Goal: Task Accomplishment & Management: Complete application form

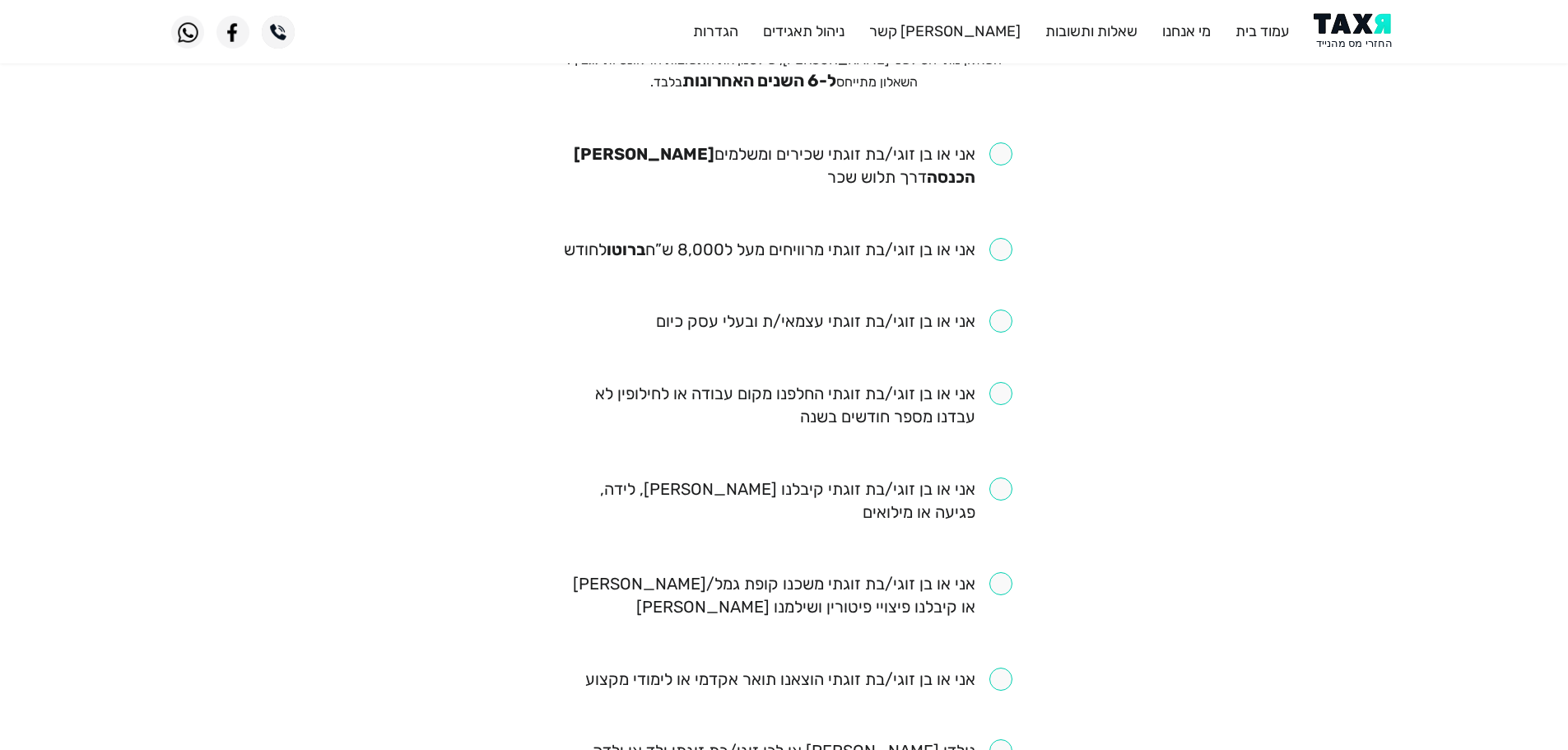
scroll to position [165, 0]
click at [1006, 155] on input "checkbox" at bounding box center [784, 163] width 456 height 46
checkbox input "true"
click at [998, 248] on input "checkbox" at bounding box center [788, 248] width 449 height 23
checkbox input "true"
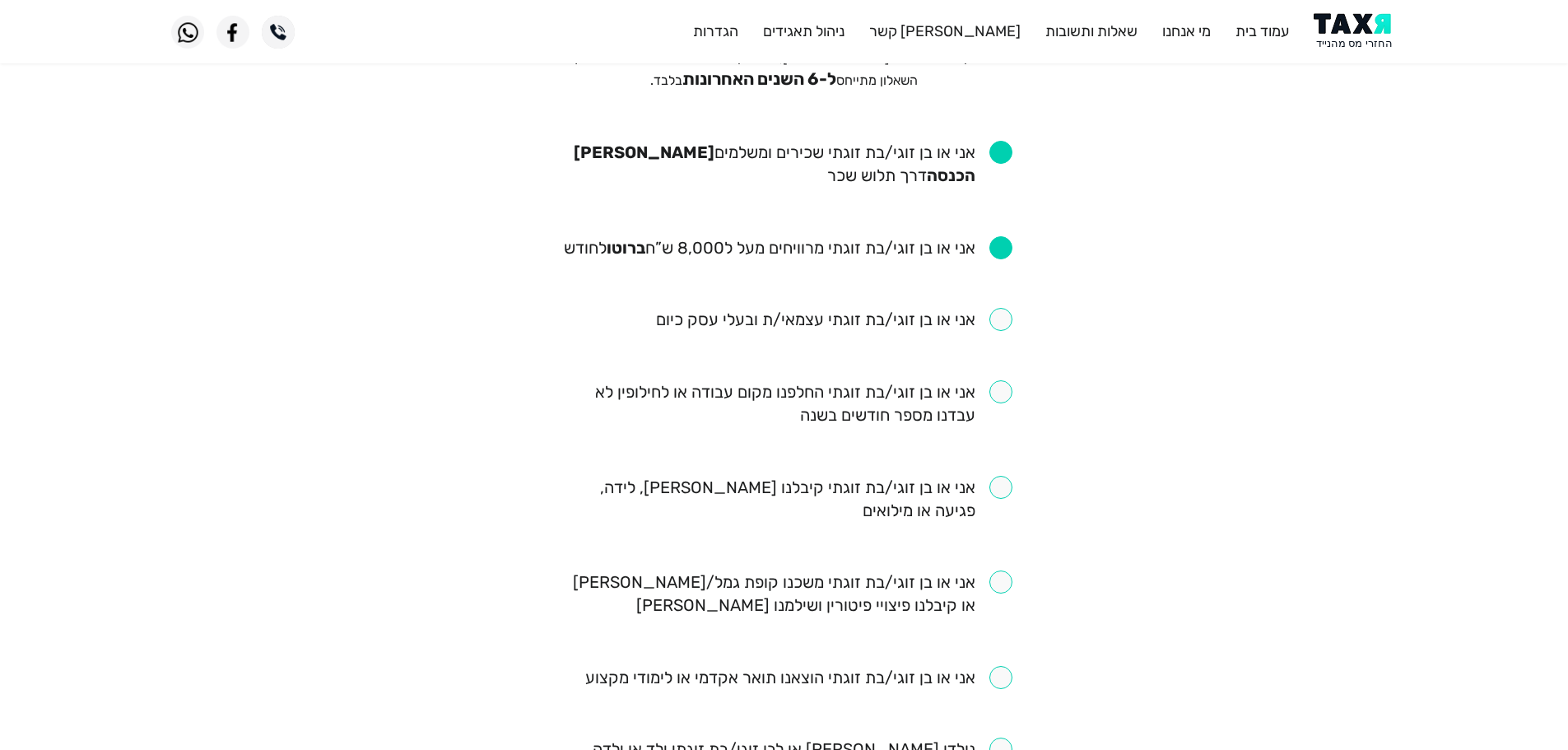
click at [1011, 393] on input "checkbox" at bounding box center [784, 403] width 456 height 46
checkbox input "true"
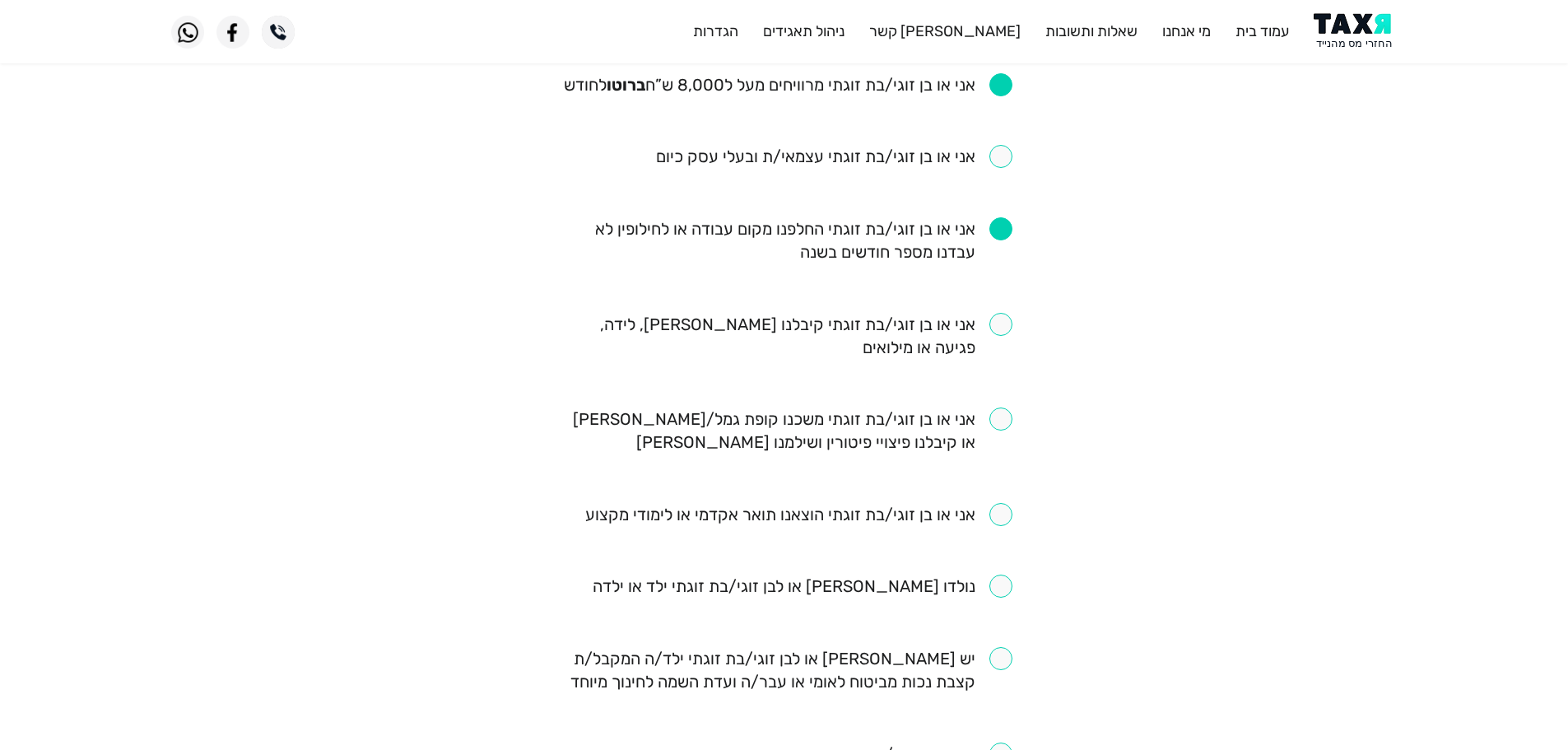
scroll to position [329, 0]
click at [993, 425] on input "checkbox" at bounding box center [784, 428] width 456 height 46
checkbox input "true"
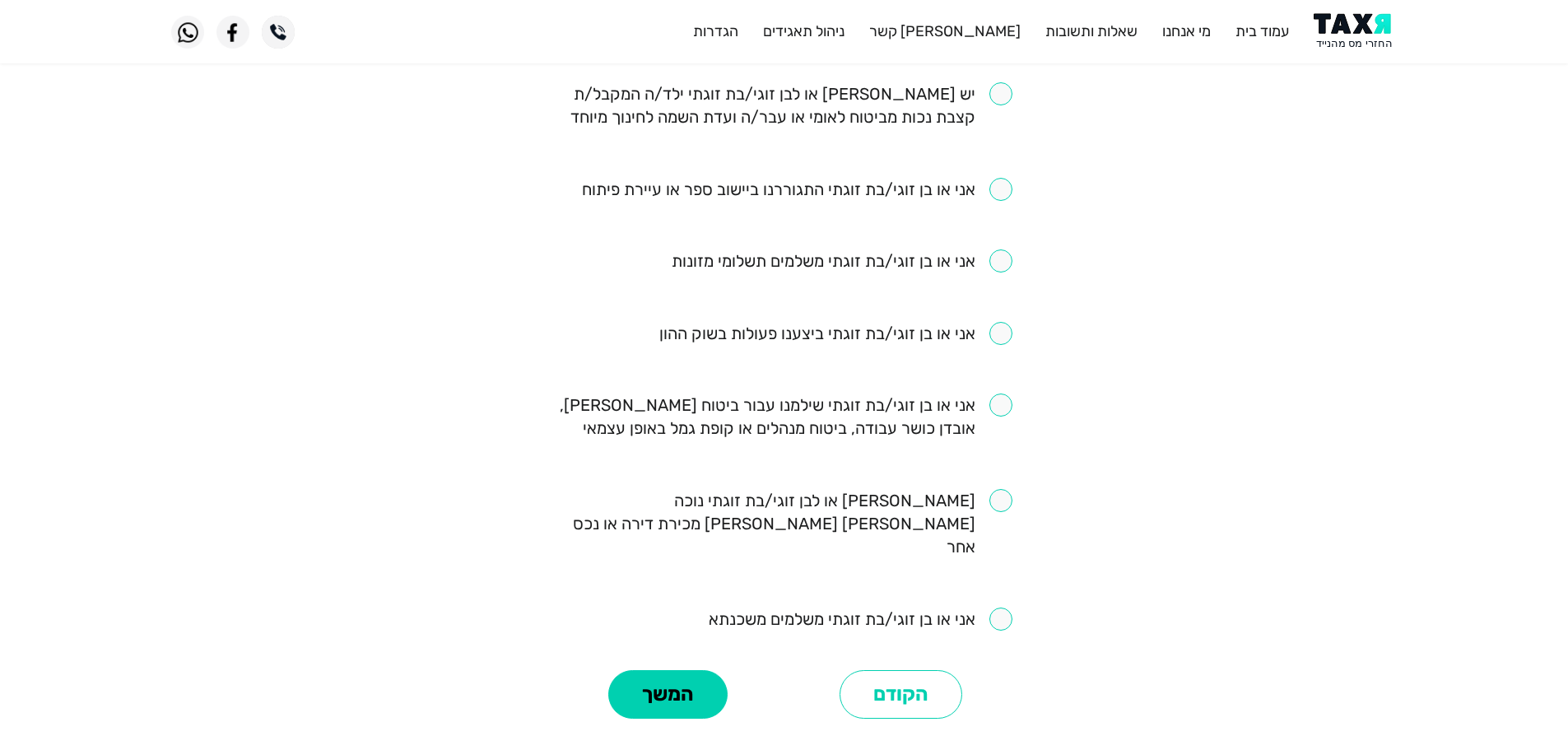
scroll to position [907, 0]
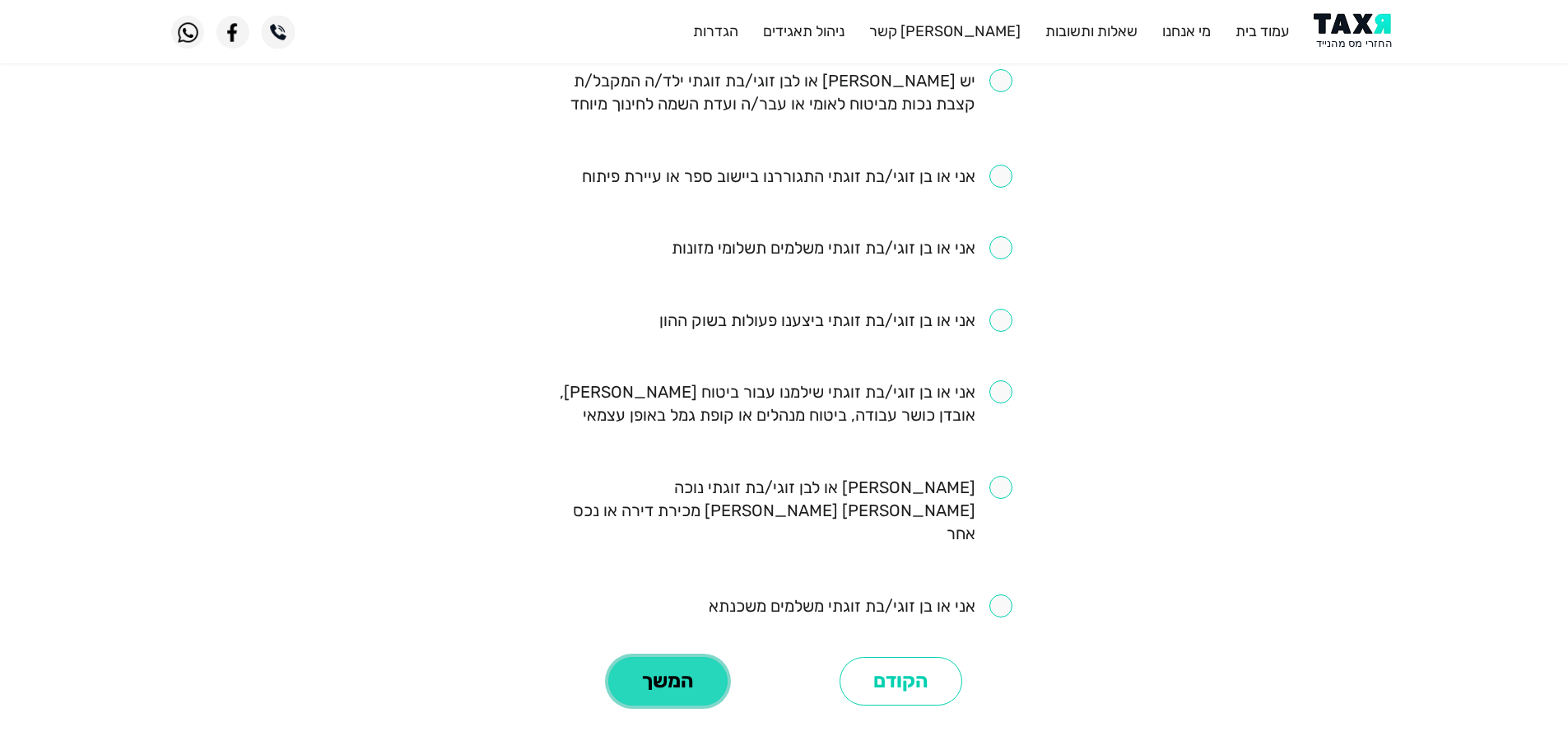
click at [683, 662] on button "המשך" at bounding box center [668, 682] width 120 height 49
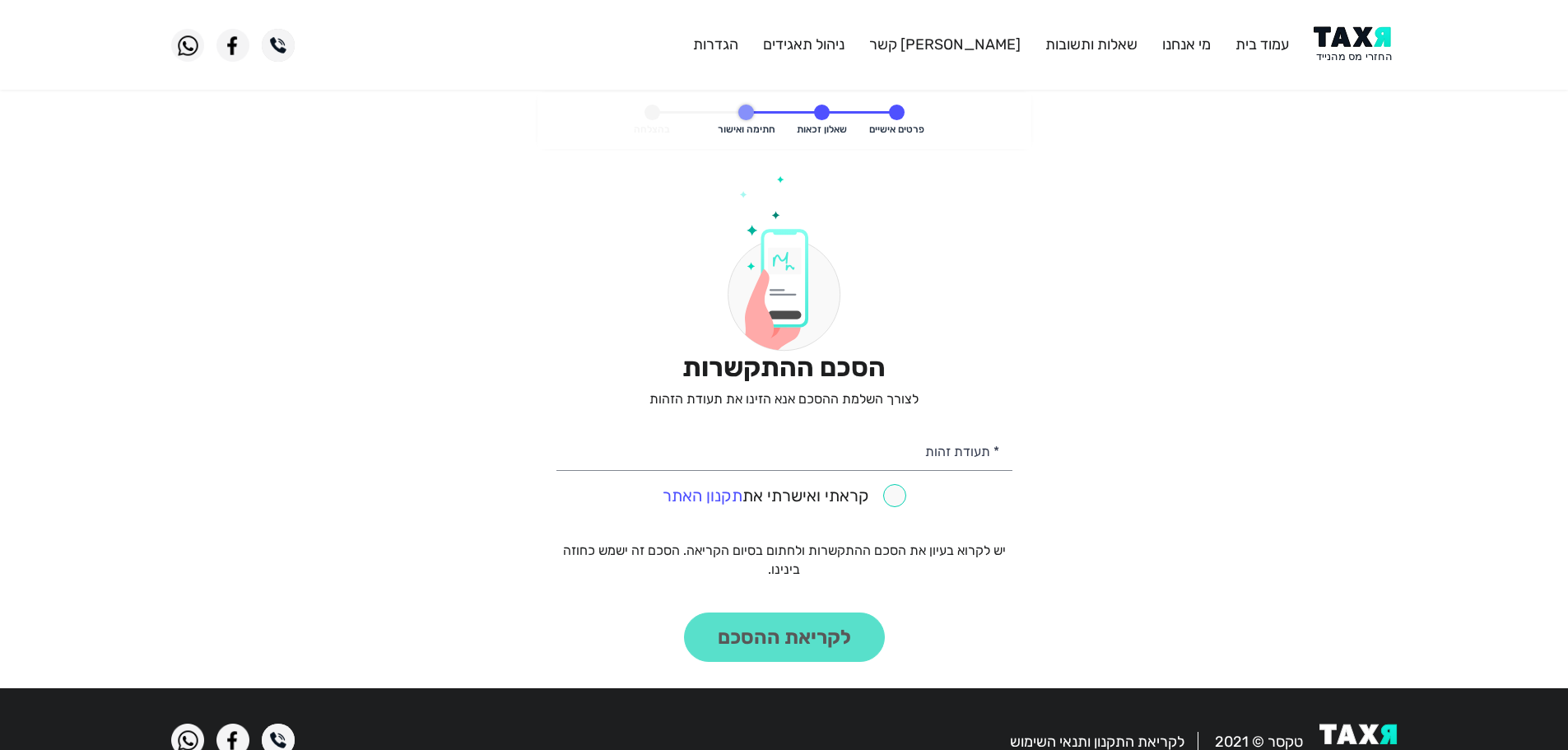
drag, startPoint x: 1347, startPoint y: 22, endPoint x: 1347, endPoint y: 36, distance: 14.0
click at [1347, 36] on header "עמוד בית מי אנחנו שאלות ותשובות צור קשר ניהול תאגידים הגדרות" at bounding box center [784, 44] width 1568 height 90
click at [1350, 24] on header "עמוד בית מי אנחנו שאלות ותשובות צור קשר ניהול תאגידים הגדרות" at bounding box center [784, 44] width 1568 height 90
click at [1354, 42] on img at bounding box center [1356, 44] width 83 height 37
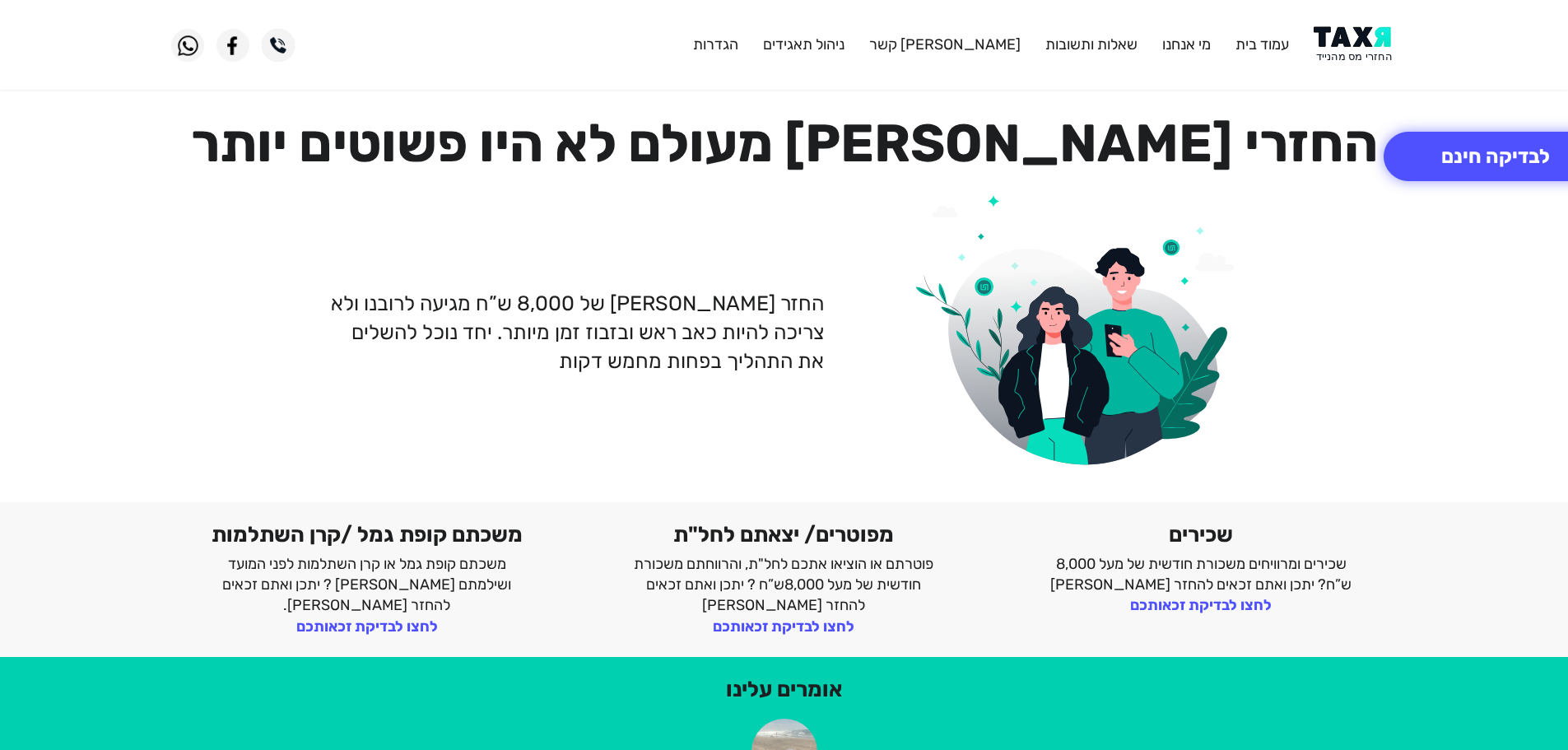
click at [1359, 42] on img at bounding box center [1356, 44] width 83 height 37
drag, startPoint x: 1399, startPoint y: 75, endPoint x: 1385, endPoint y: 64, distance: 17.8
click at [1396, 75] on header "עמוד בית מי אנחנו שאלות ותשובות [PERSON_NAME] קשר ניהול תאגידים הגדרות" at bounding box center [784, 44] width 1568 height 90
click at [1357, 36] on img at bounding box center [1356, 44] width 83 height 37
click at [1348, 37] on img at bounding box center [1356, 44] width 83 height 37
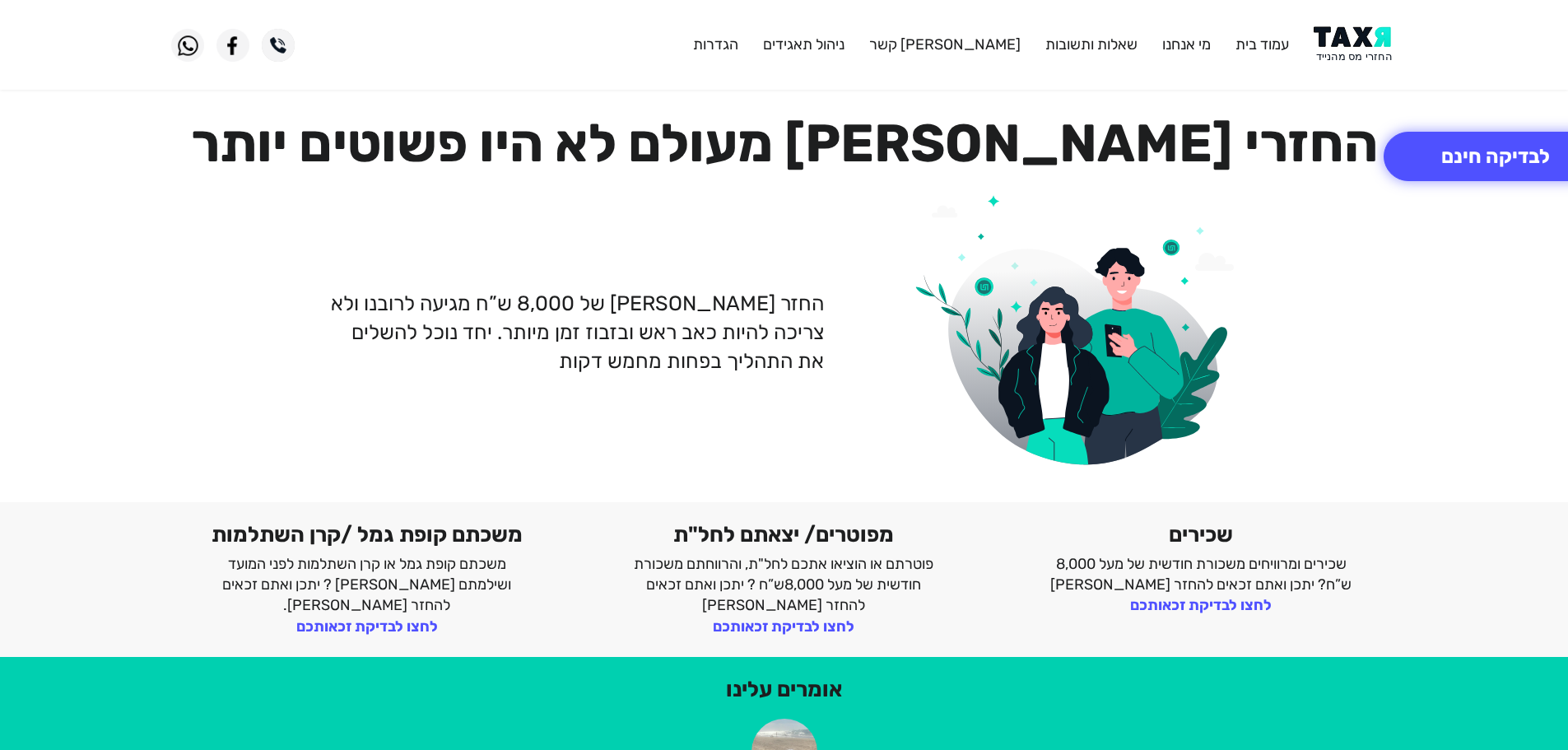
click at [1355, 39] on img at bounding box center [1356, 44] width 83 height 37
click at [1341, 31] on img at bounding box center [1356, 44] width 83 height 37
click at [1486, 173] on button "לבדיקה חינם" at bounding box center [1496, 157] width 224 height 49
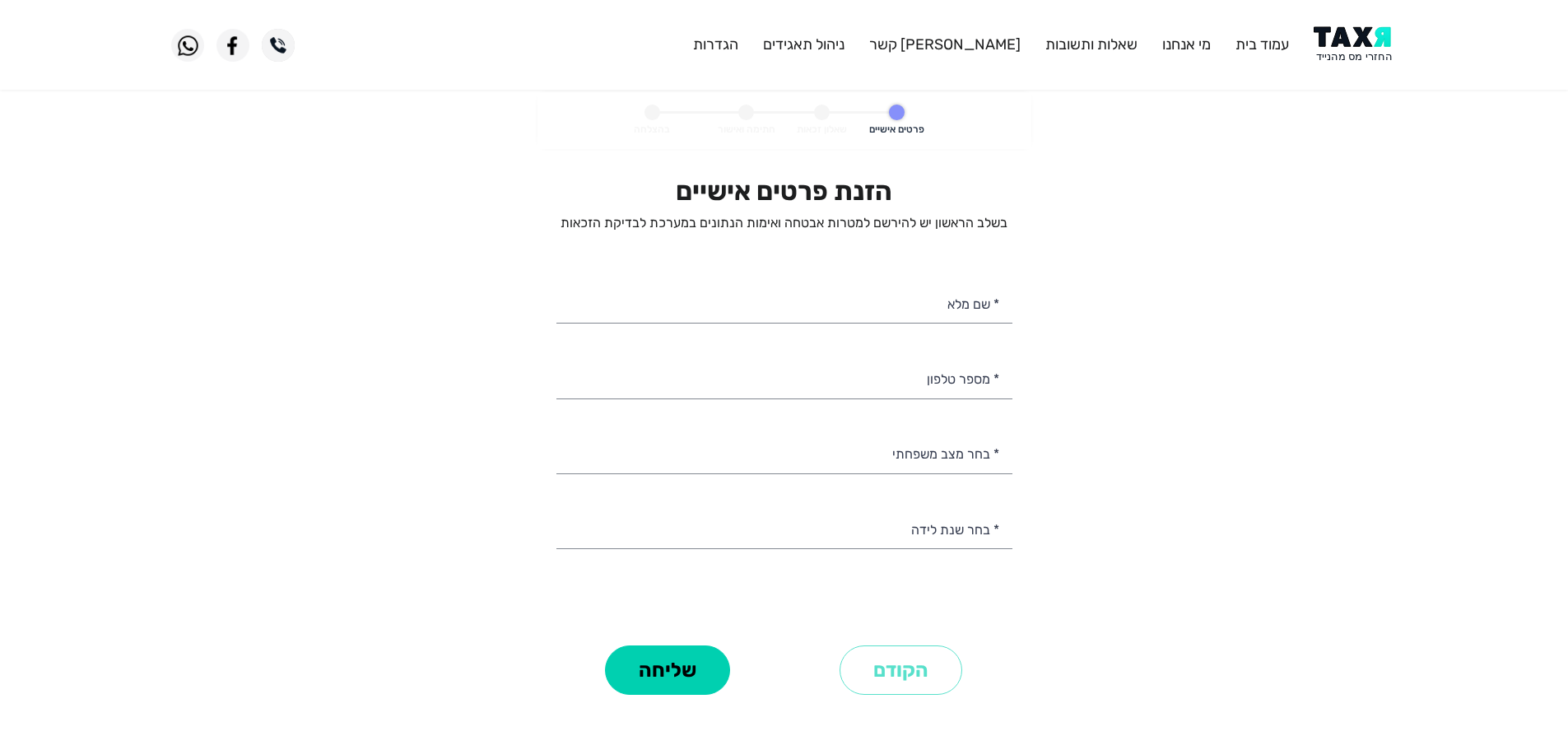
select select
click at [815, 381] on input "* מספר טלפון" at bounding box center [784, 377] width 456 height 42
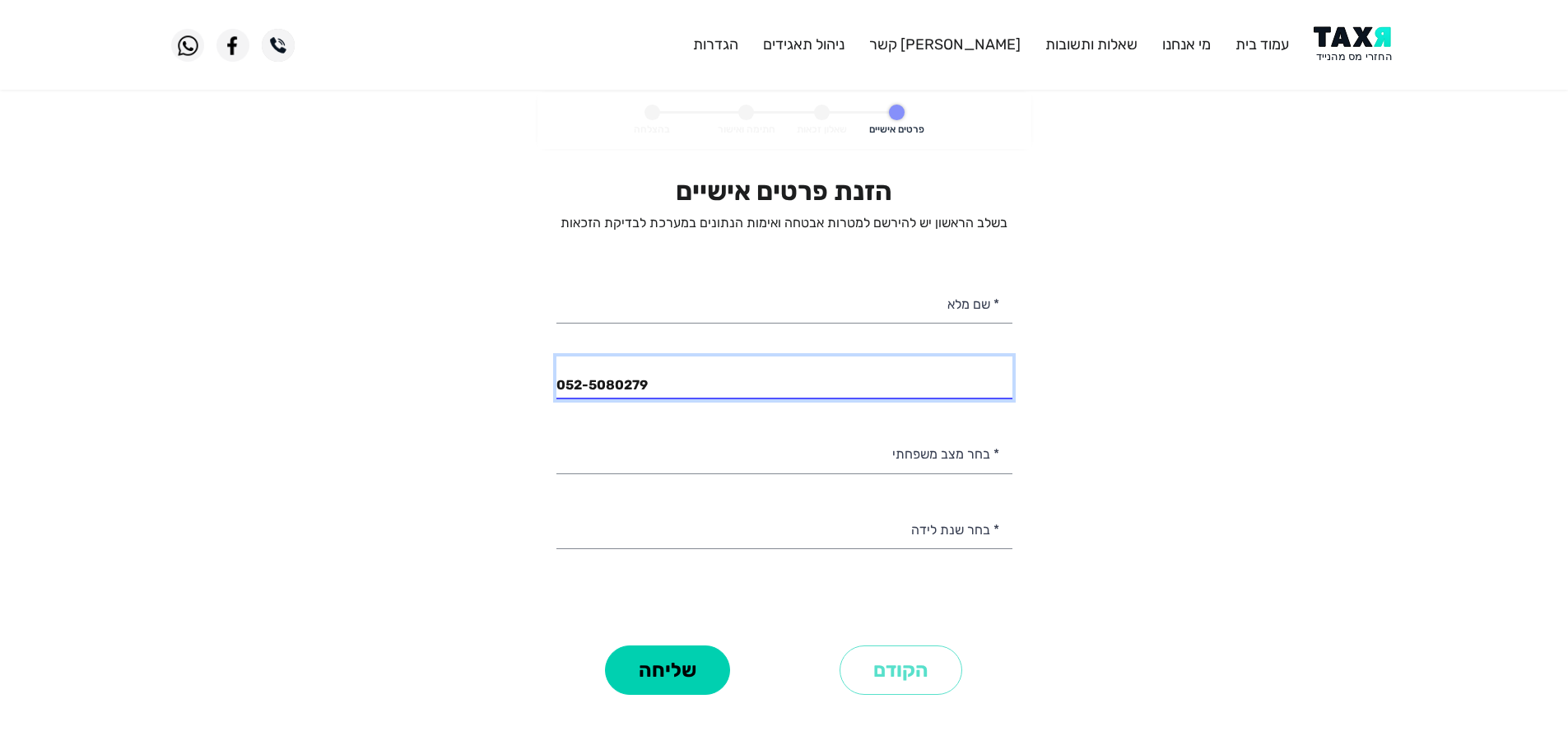
type input "052-5080279"
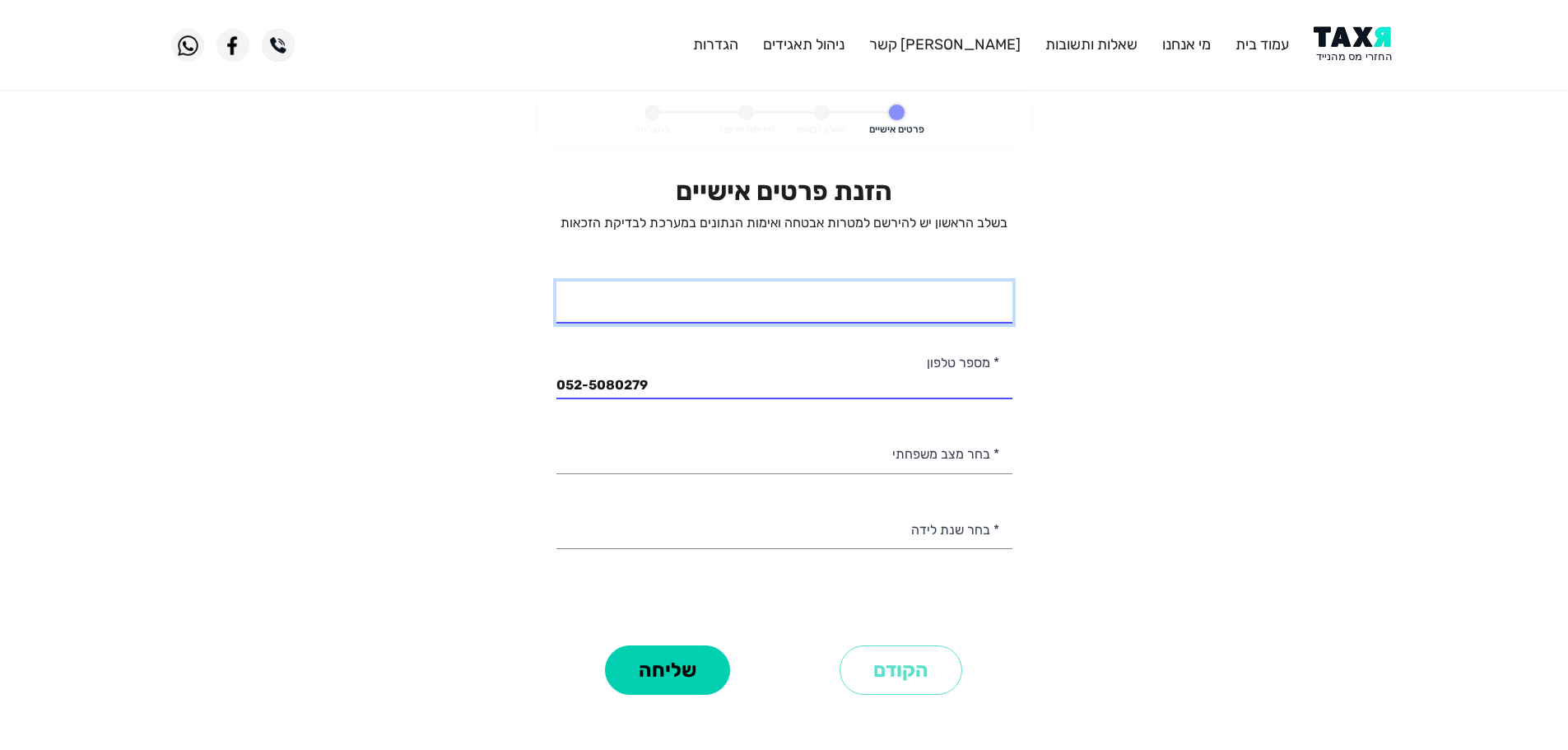
click at [873, 315] on input "* שם מלא" at bounding box center [784, 303] width 456 height 42
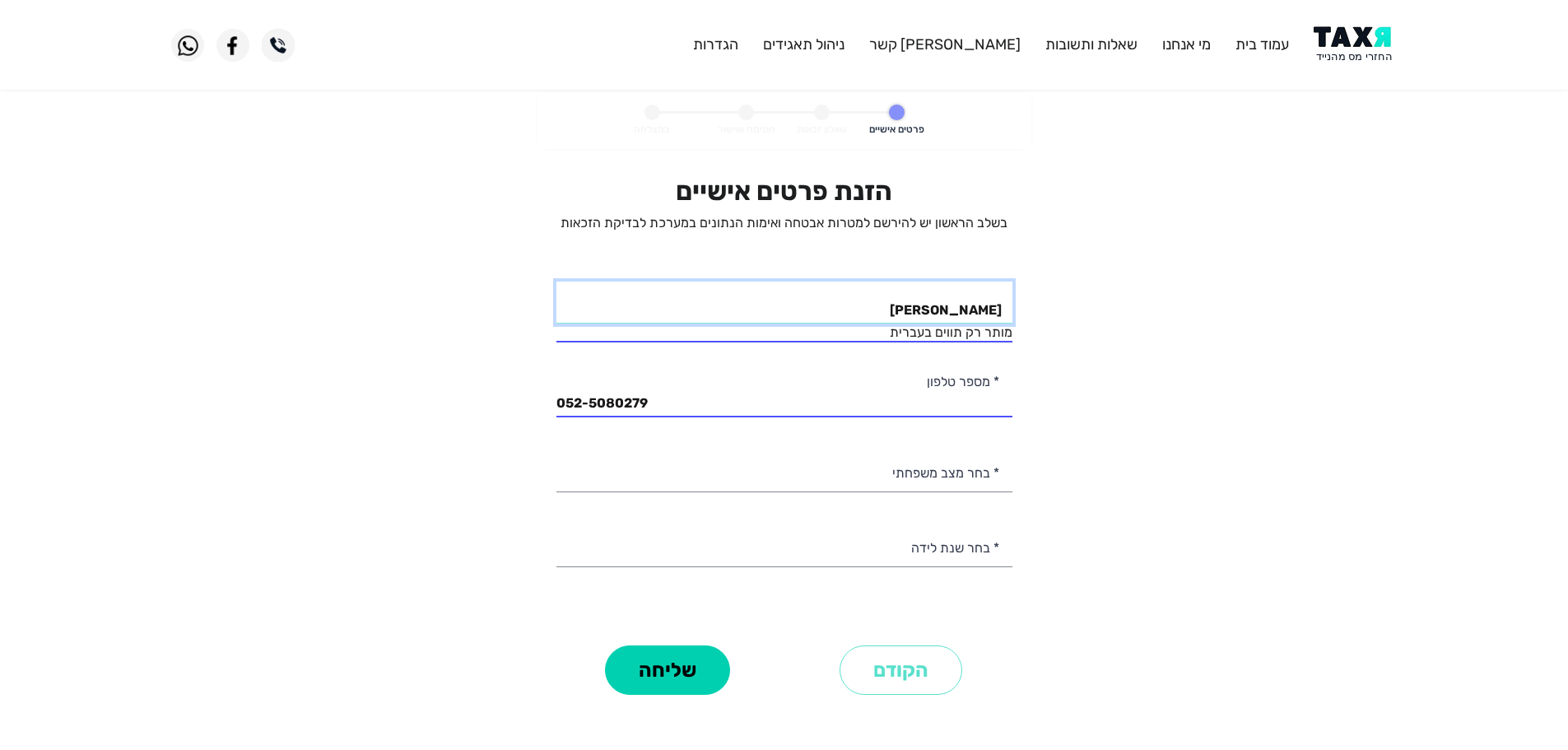
drag, startPoint x: 987, startPoint y: 313, endPoint x: 1011, endPoint y: 310, distance: 24.2
click at [1012, 313] on input "גק הצקלמז" at bounding box center [784, 303] width 456 height 42
type input "יעקב הצקלמז"
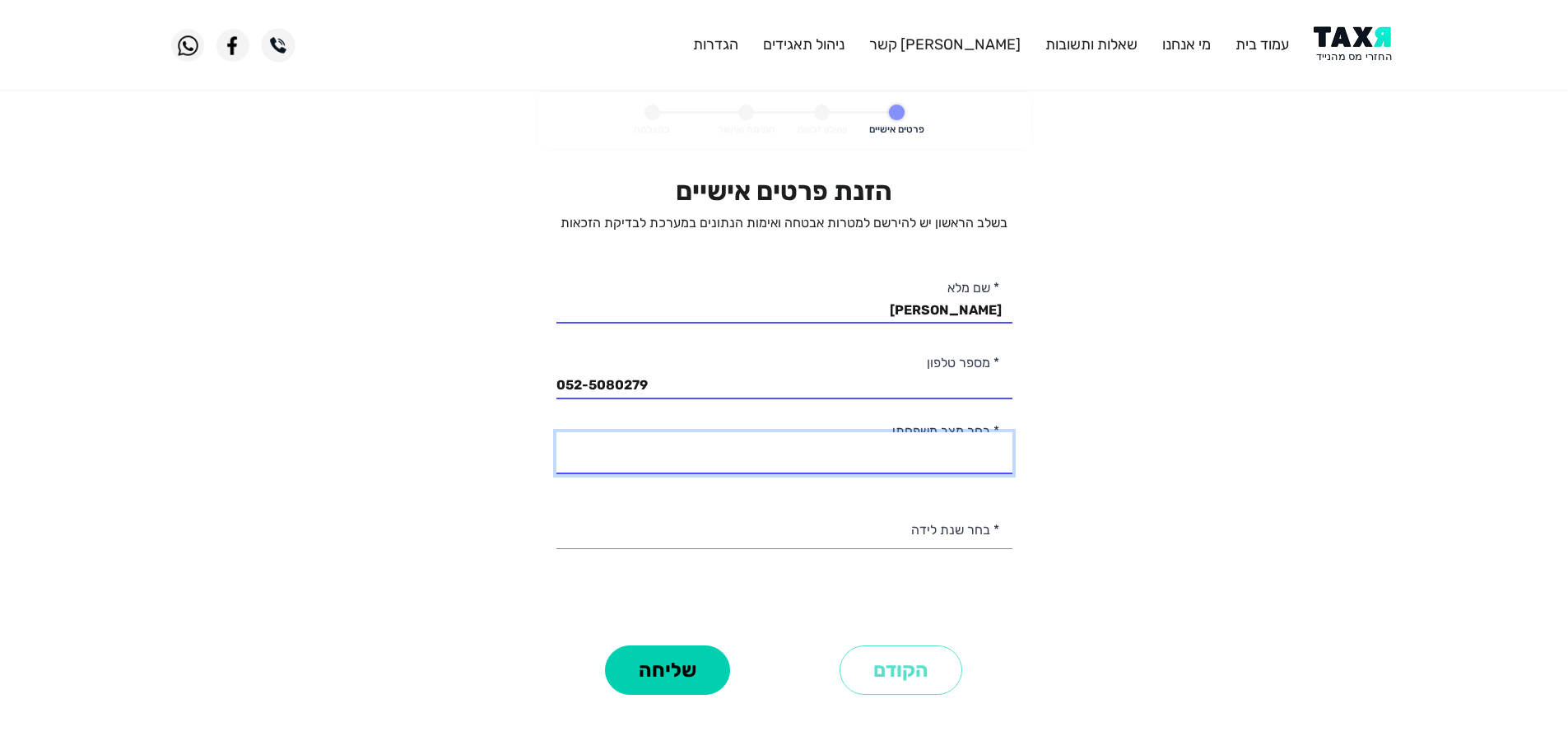
click at [955, 477] on div "הזנת פרטים אישיים בשלב הראשון יש להירשם למטרות אבטחה ואימות הנתונים במערכת לבדי…" at bounding box center [784, 408] width 456 height 465
select select "3: Divorced"
click at [556, 432] on select "רווק/ה נשוי/אה גרוש/ה אלמן/נה" at bounding box center [784, 453] width 456 height 42
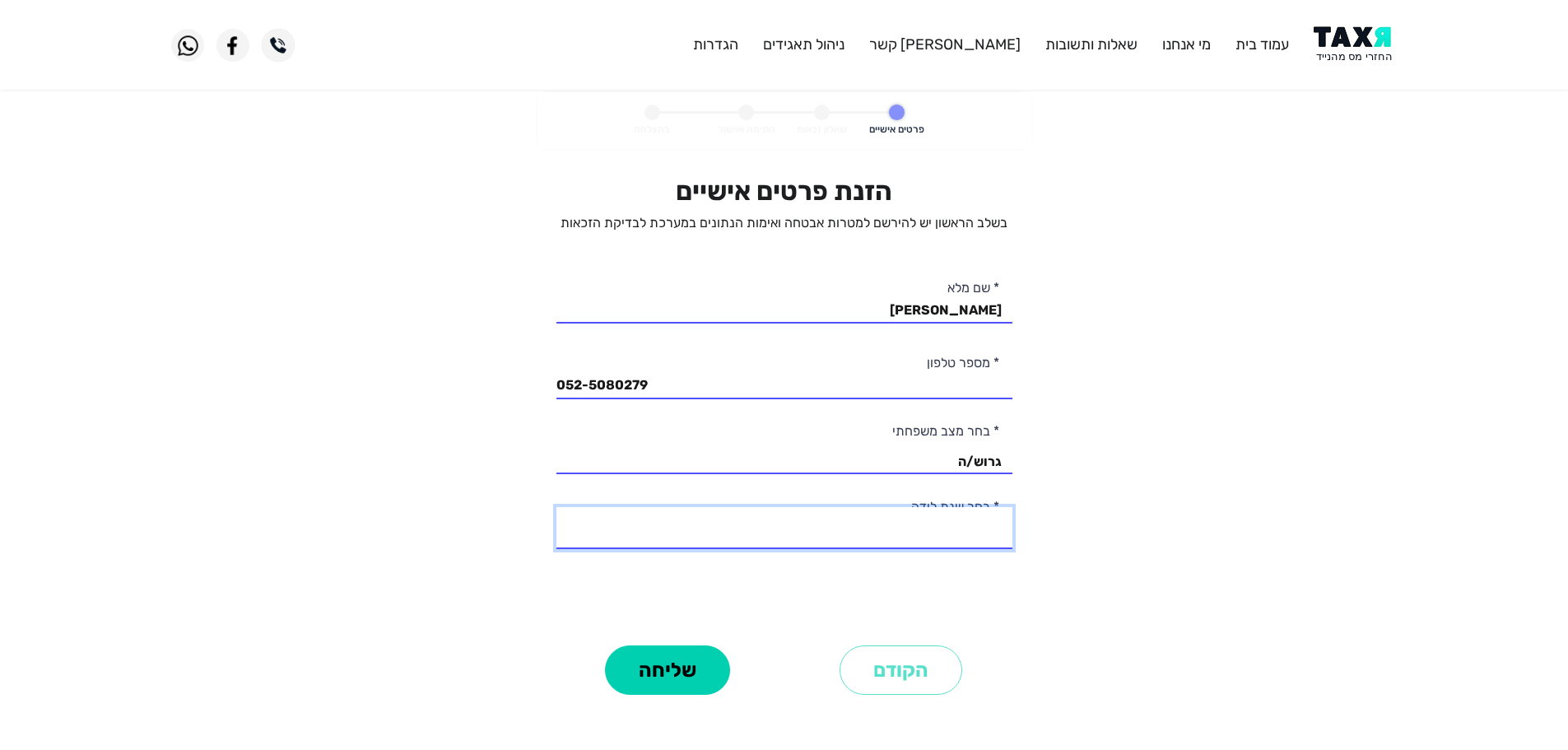
click at [943, 528] on select "2003 2002 2001 2000 1999 1998 1997 1996 1995 1994 1993 1992 1991 1990 1989 1988…" at bounding box center [784, 528] width 456 height 42
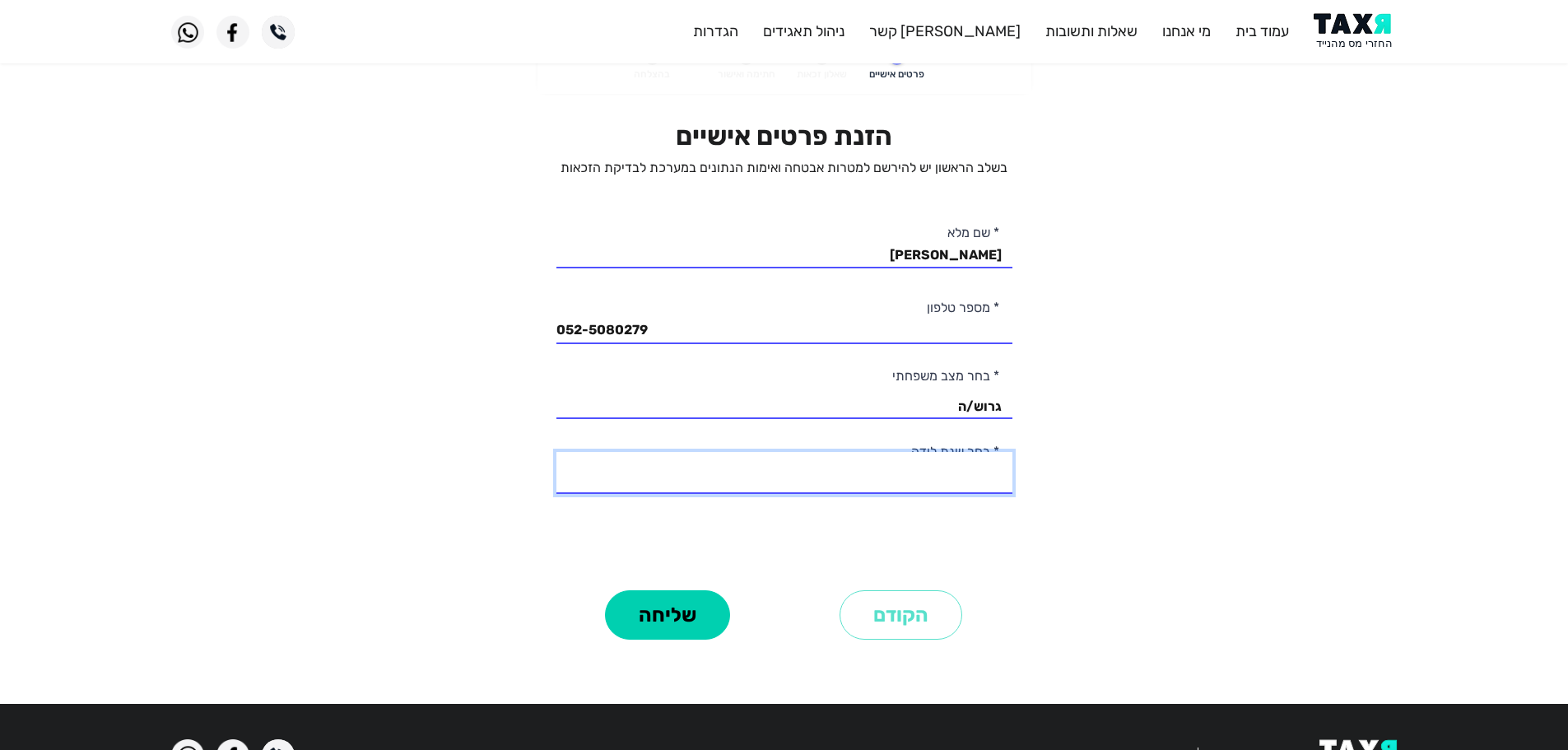
scroll to position [82, 0]
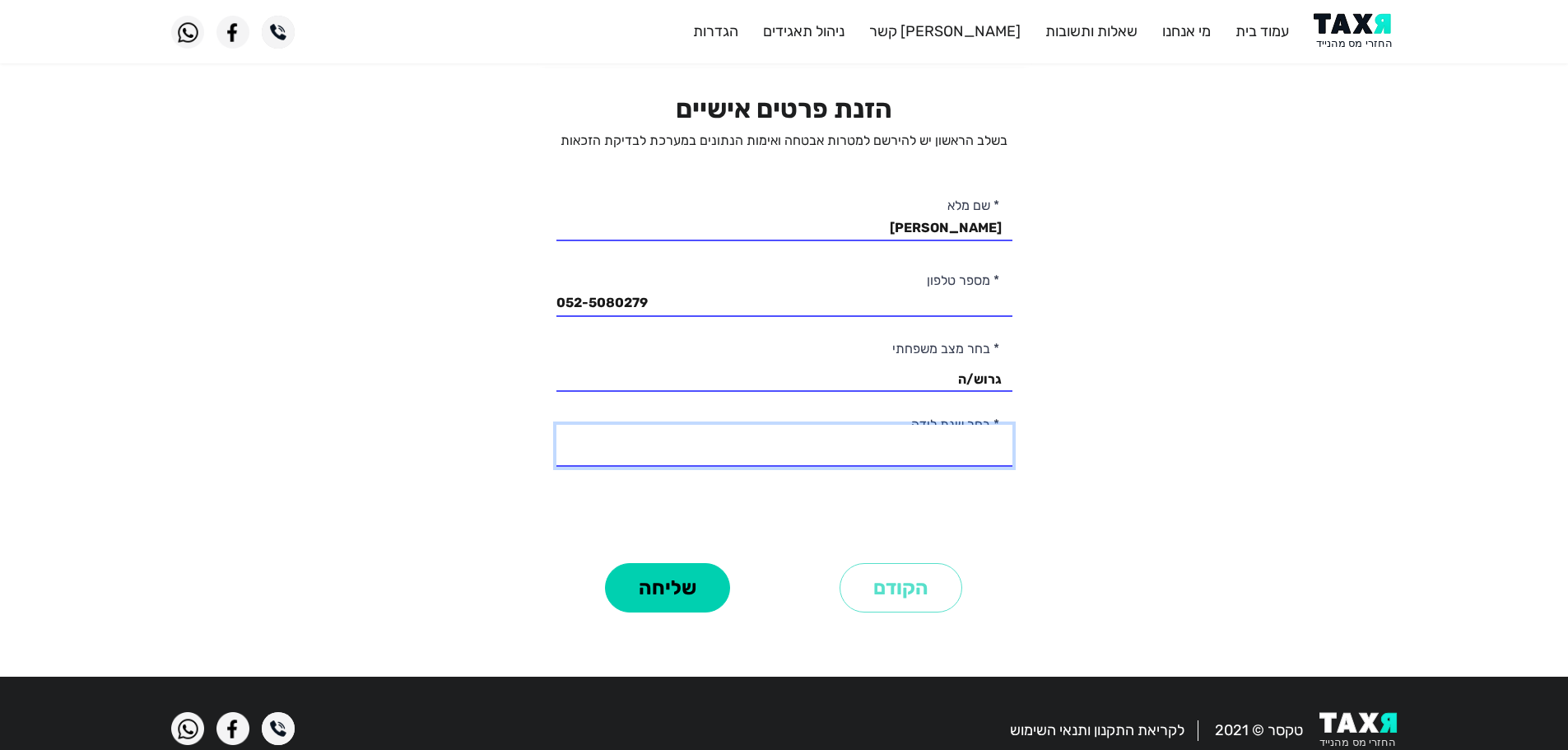
click at [981, 451] on select "2003 2002 2001 2000 1999 1998 1997 1996 1995 1994 1993 1992 1991 1990 1989 1988…" at bounding box center [784, 446] width 456 height 42
select select "44: 1960"
click at [556, 425] on select "2003 2002 2001 2000 1999 1998 1997 1996 1995 1994 1993 1992 1991 1990 1989 1988…" at bounding box center [784, 446] width 456 height 42
click at [692, 601] on button "שליחה" at bounding box center [668, 588] width 125 height 49
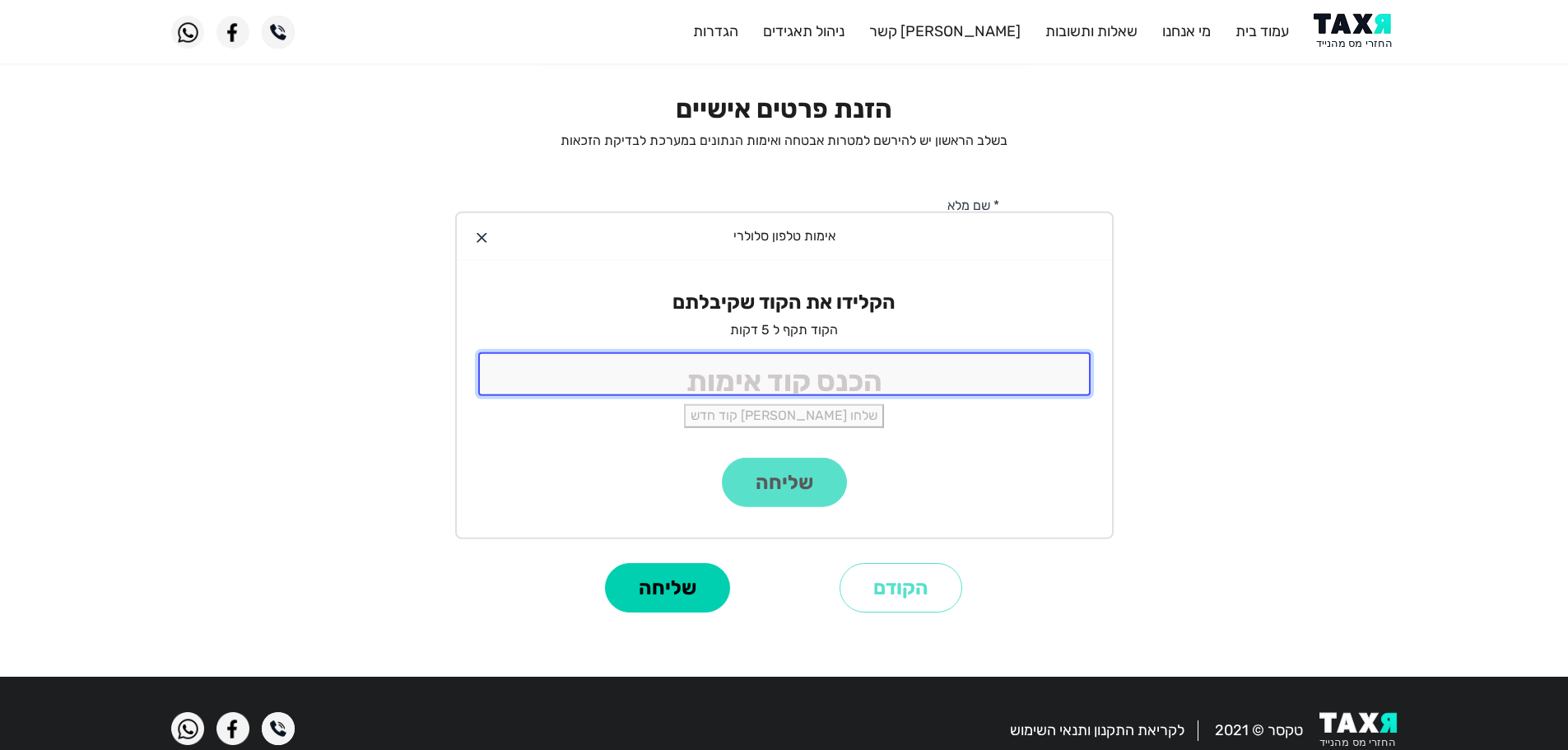
click at [773, 367] on input "tel" at bounding box center [784, 375] width 613 height 43
type input "9988"
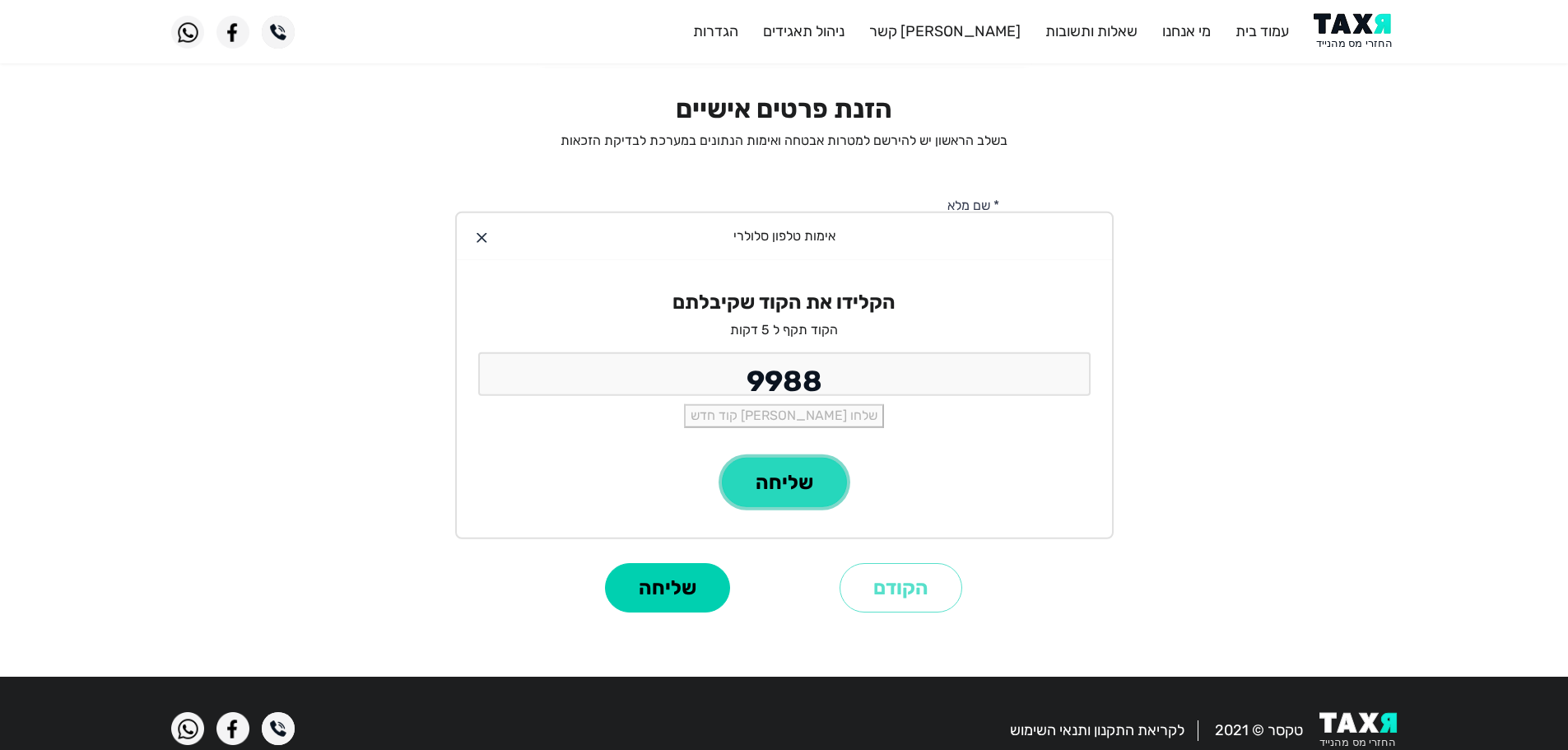
click at [816, 486] on button "שליחה" at bounding box center [784, 483] width 125 height 49
